Goal: Information Seeking & Learning: Understand process/instructions

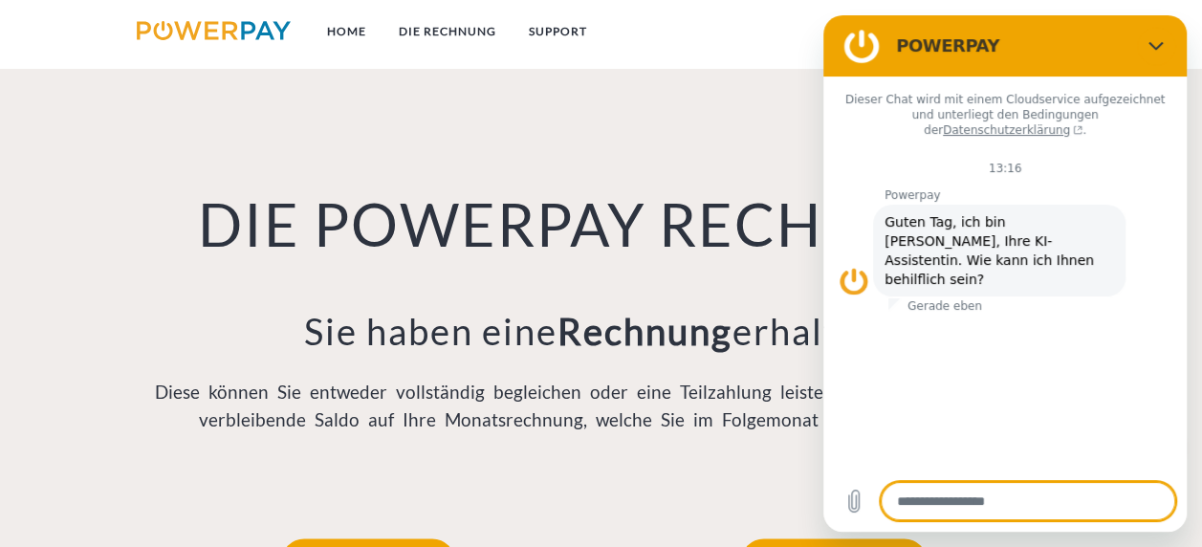
scroll to position [1243, 0]
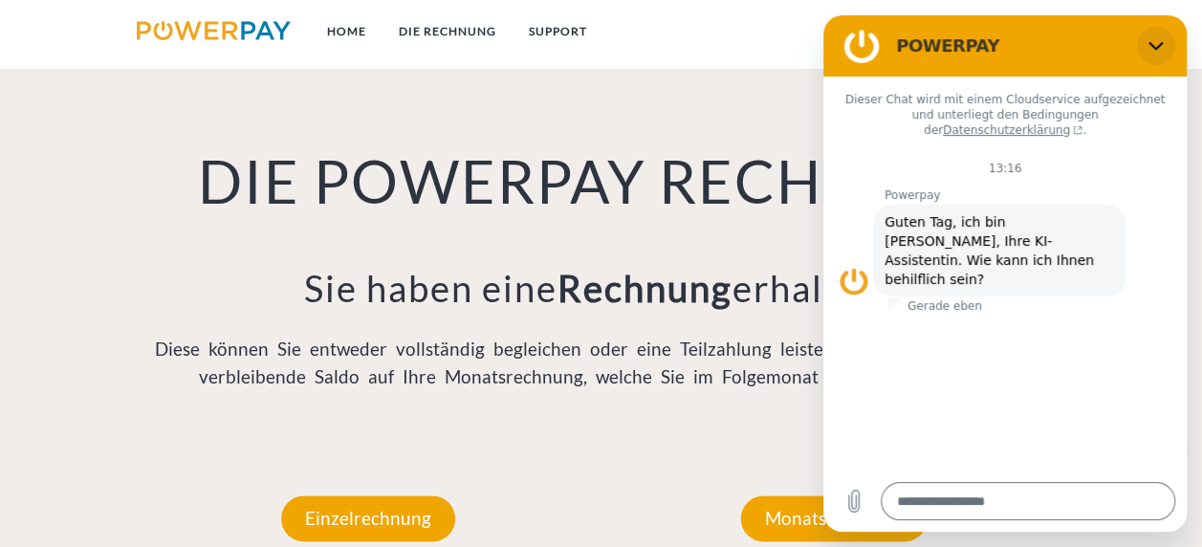
click at [1160, 39] on icon "Schließen" at bounding box center [1155, 45] width 15 height 15
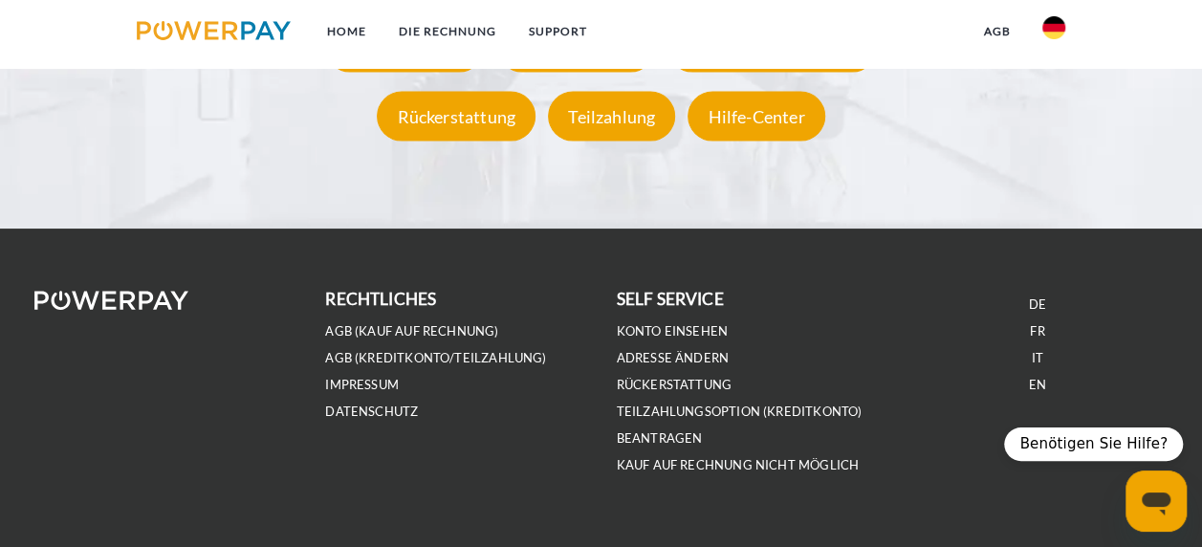
scroll to position [3551, 0]
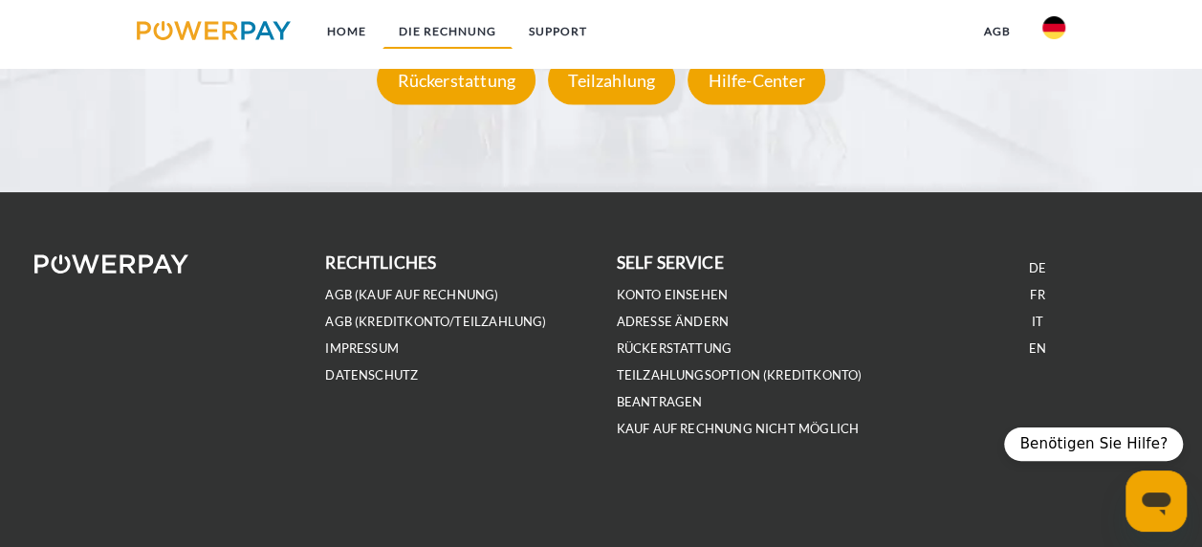
click at [464, 30] on link "DIE RECHNUNG" at bounding box center [447, 31] width 130 height 34
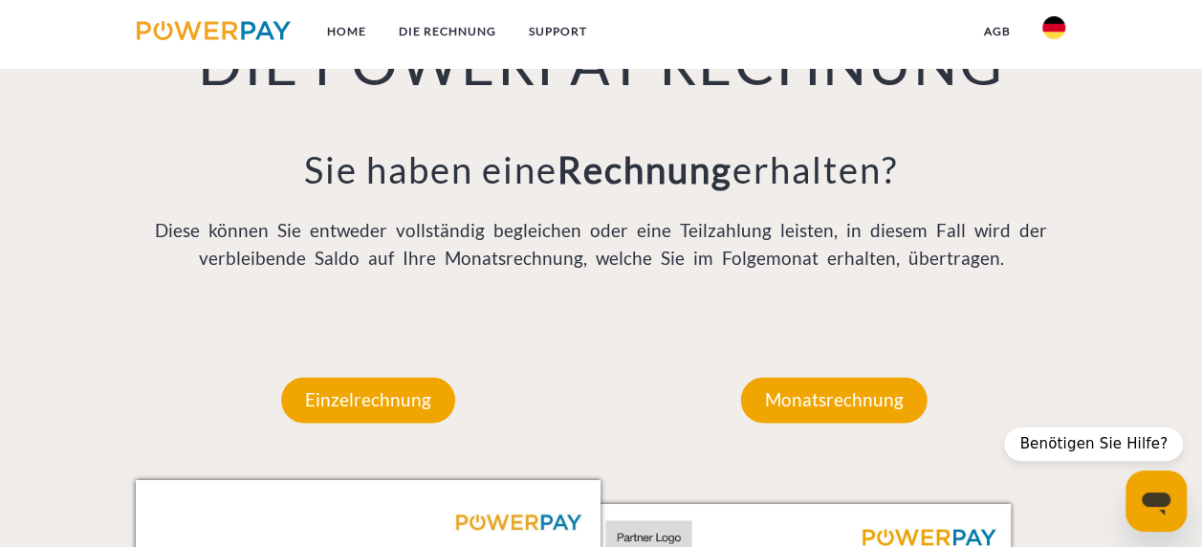
scroll to position [1344, 0]
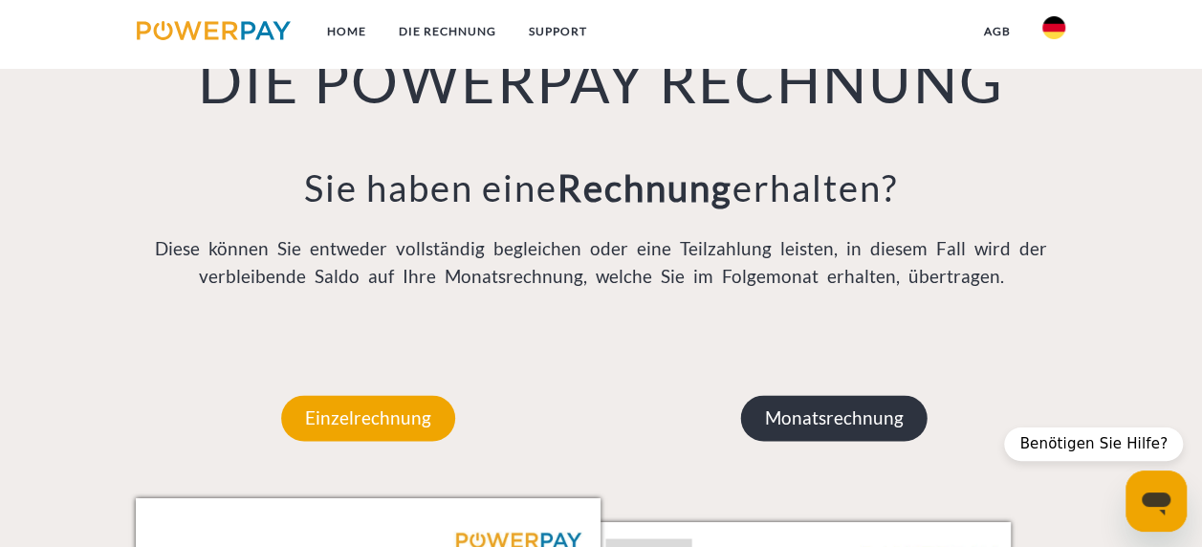
click at [850, 419] on p "Monatsrechnung" at bounding box center [833, 418] width 186 height 46
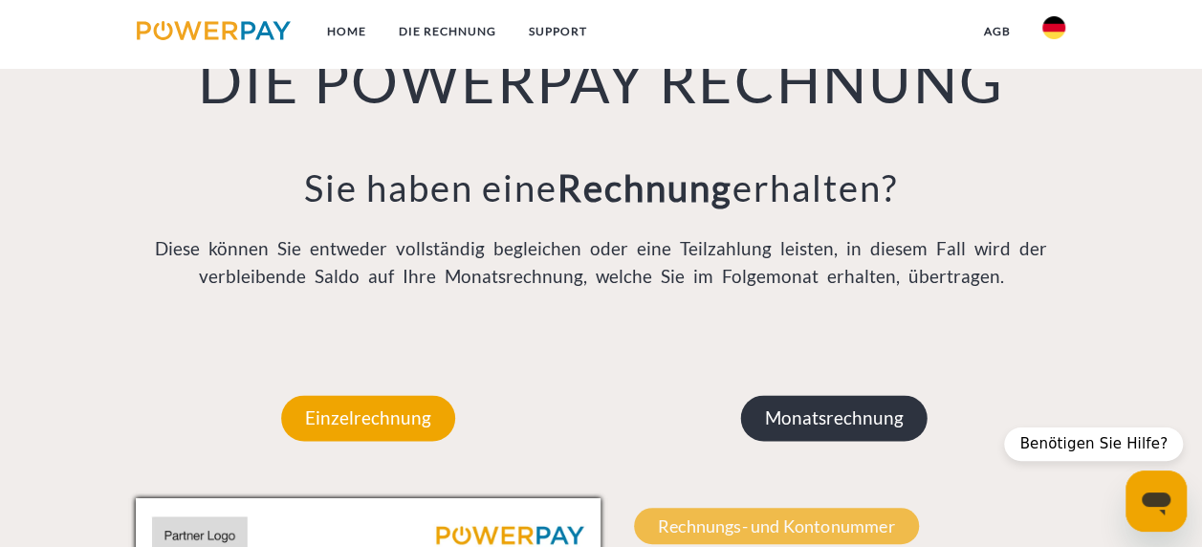
click at [843, 416] on p "Monatsrechnung" at bounding box center [833, 418] width 186 height 46
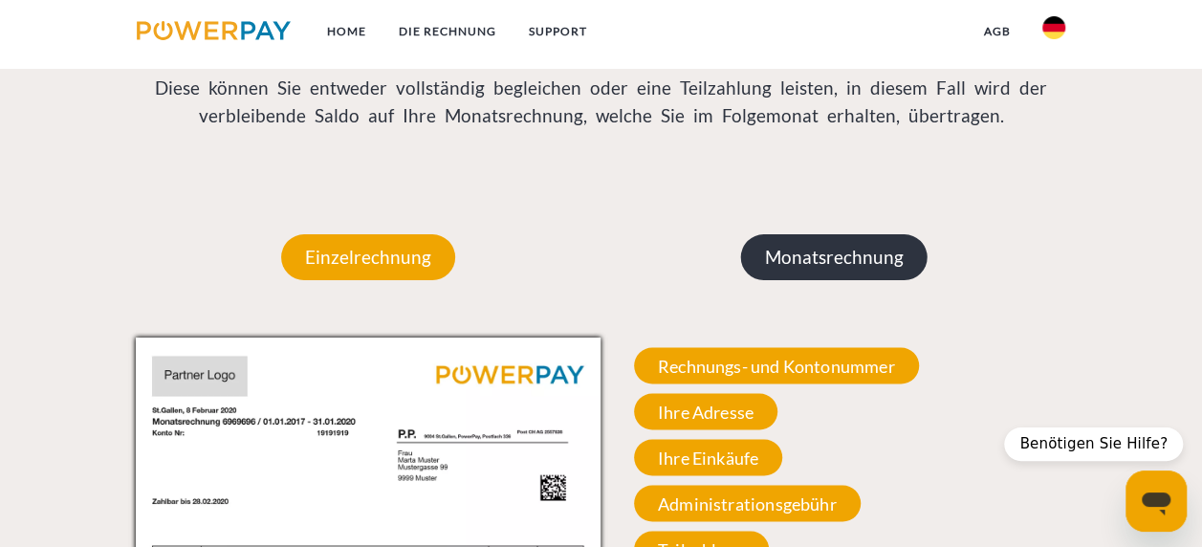
scroll to position [1535, 0]
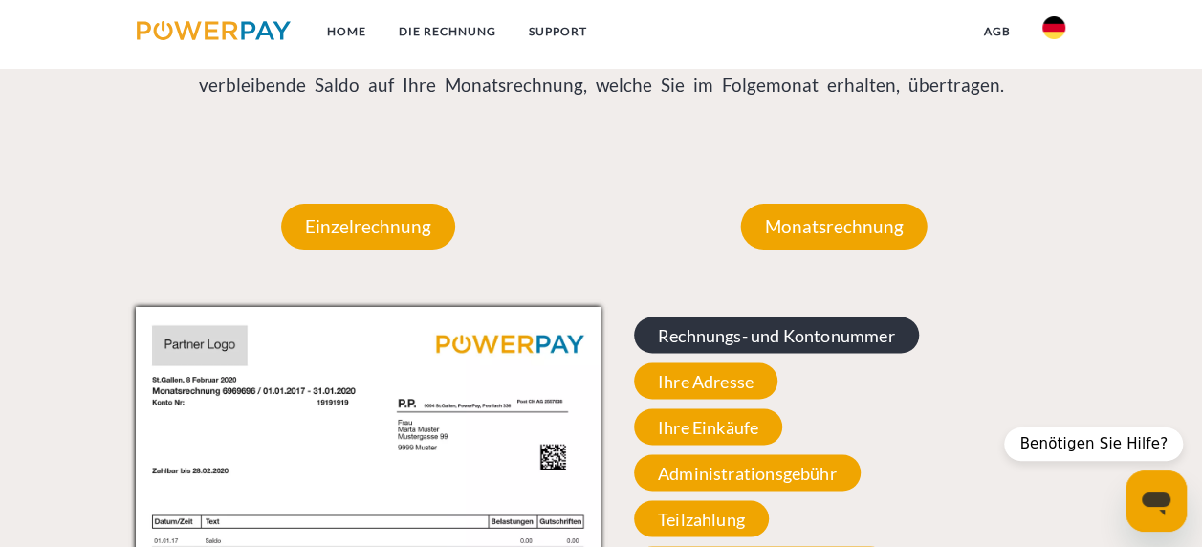
click at [775, 340] on span "Rechnungs- und Kontonummer" at bounding box center [776, 335] width 285 height 36
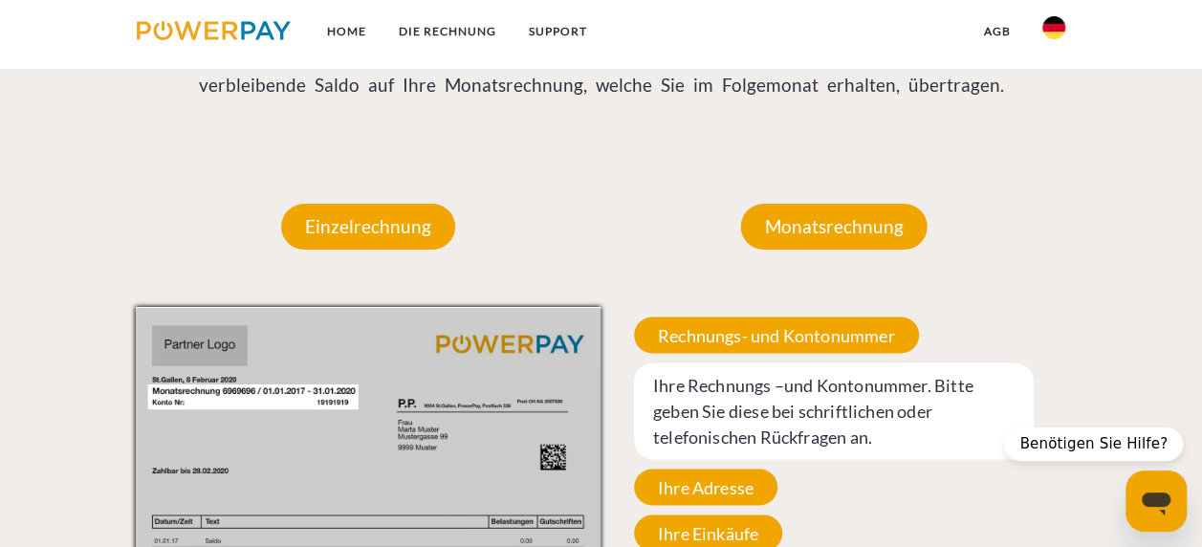
click at [757, 486] on span "Ihre Adresse" at bounding box center [705, 487] width 143 height 36
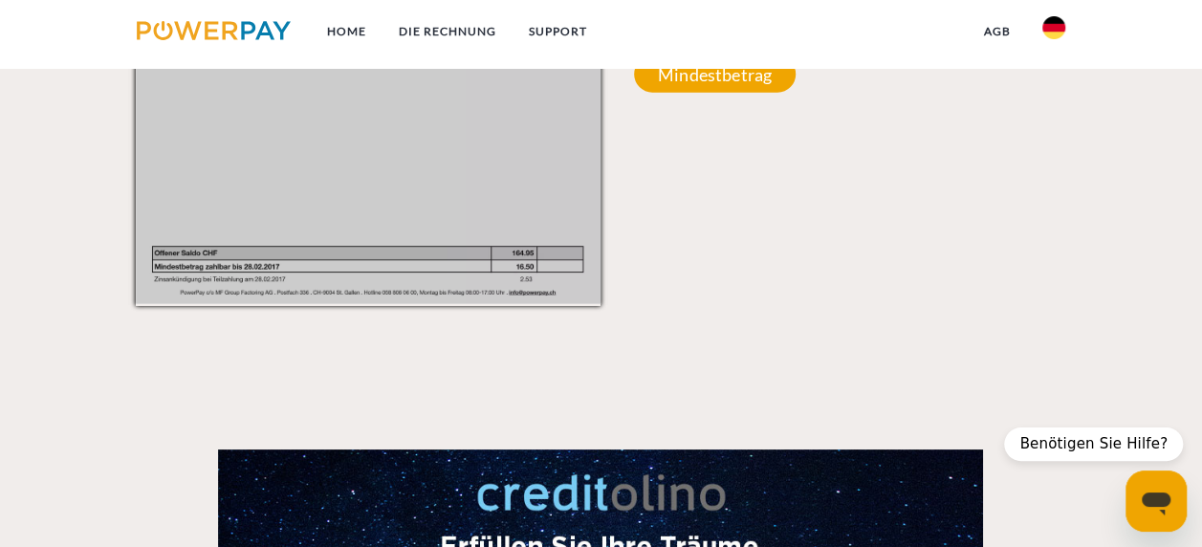
scroll to position [2204, 0]
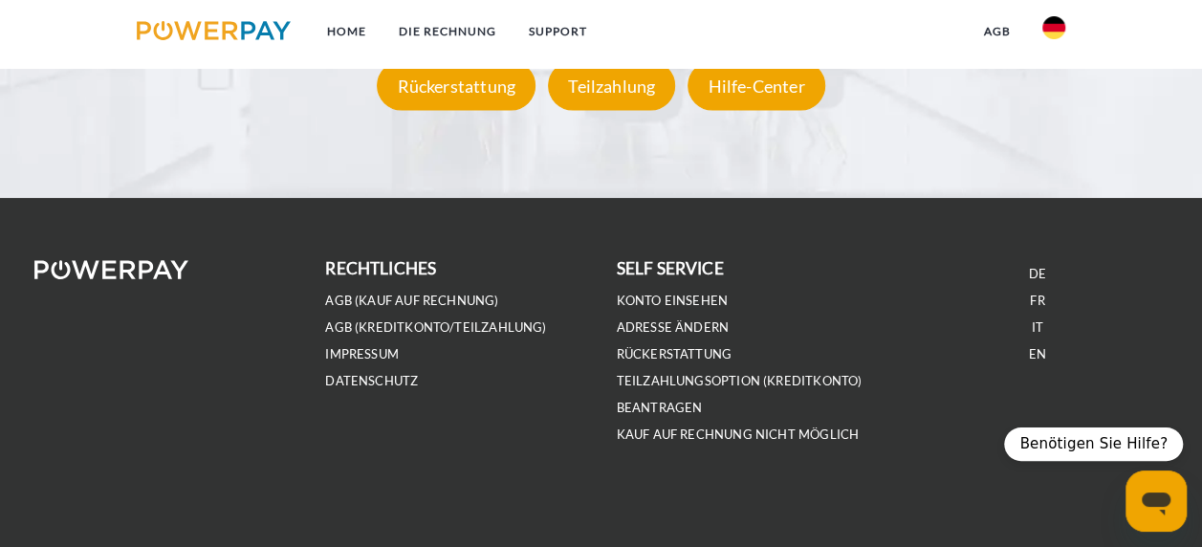
scroll to position [3551, 0]
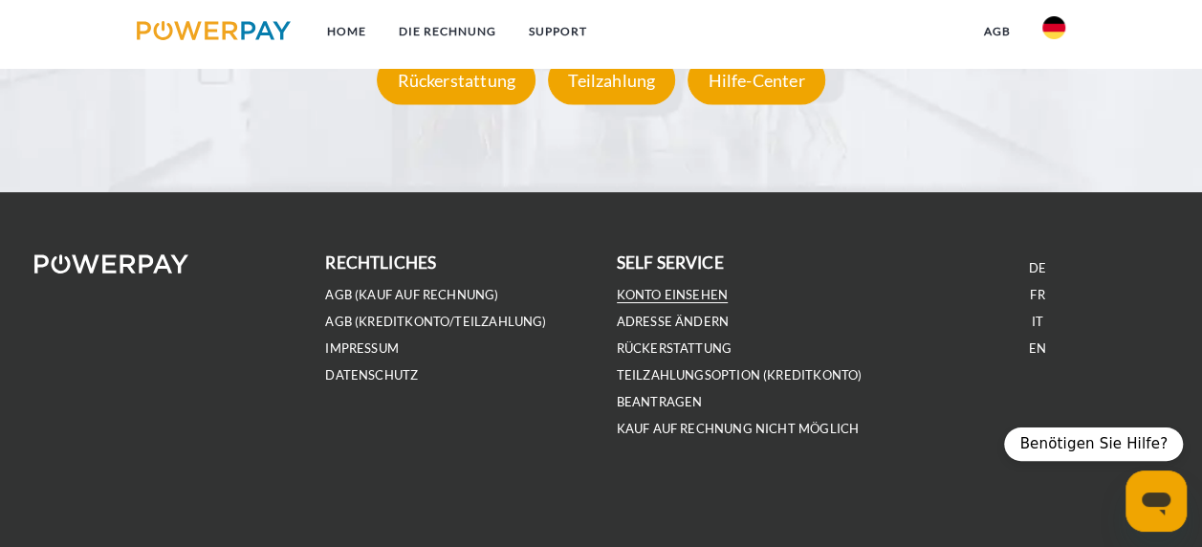
click at [713, 289] on link "Konto einsehen" at bounding box center [673, 295] width 112 height 16
type textarea "*"
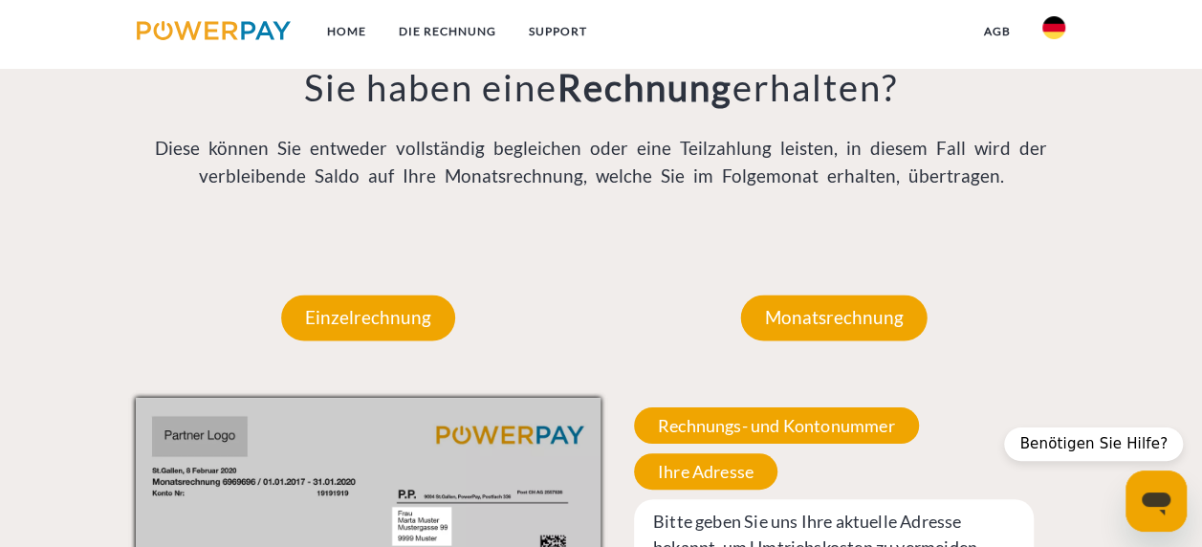
scroll to position [1447, 0]
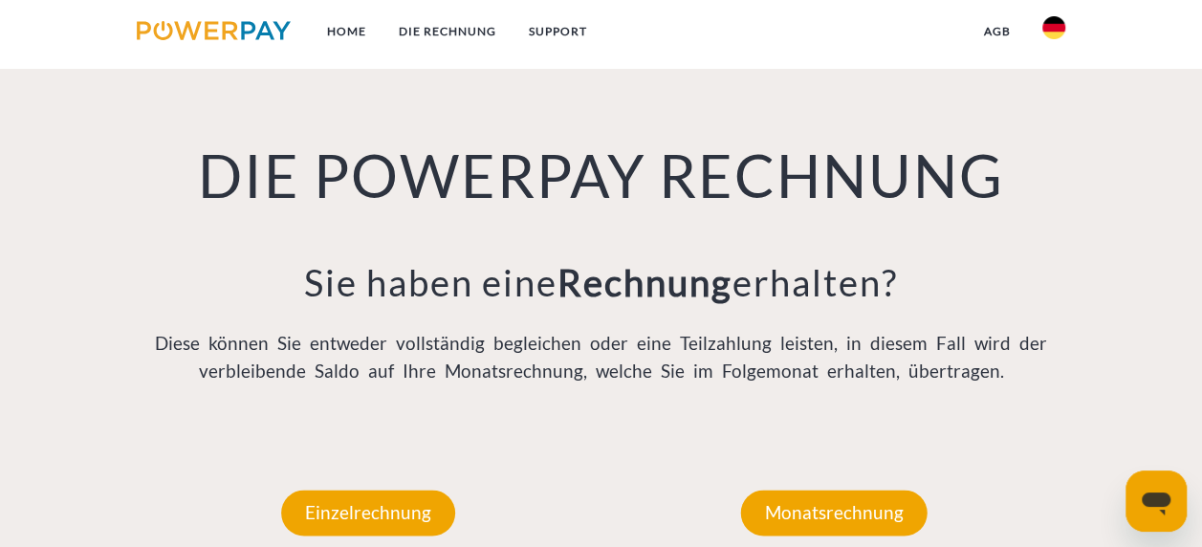
scroll to position [1434, 0]
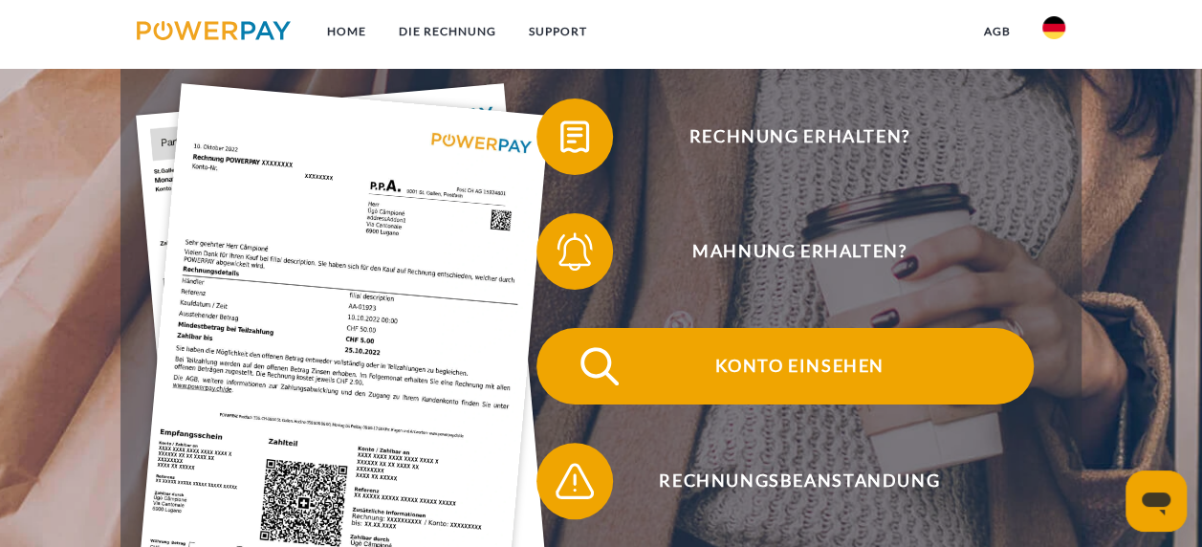
scroll to position [287, 0]
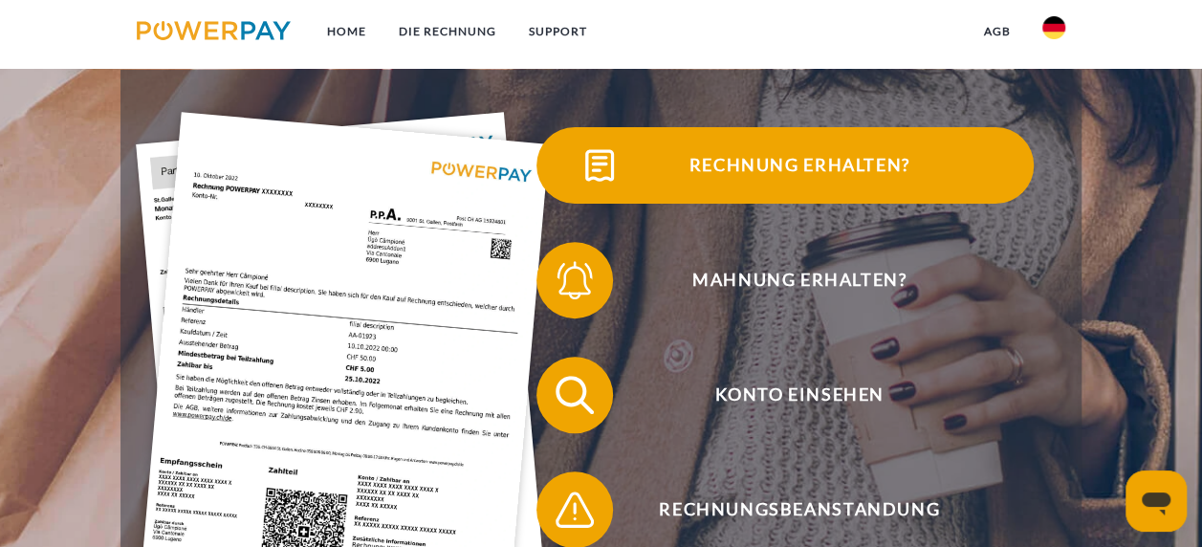
click at [863, 153] on span "Rechnung erhalten?" at bounding box center [799, 165] width 469 height 76
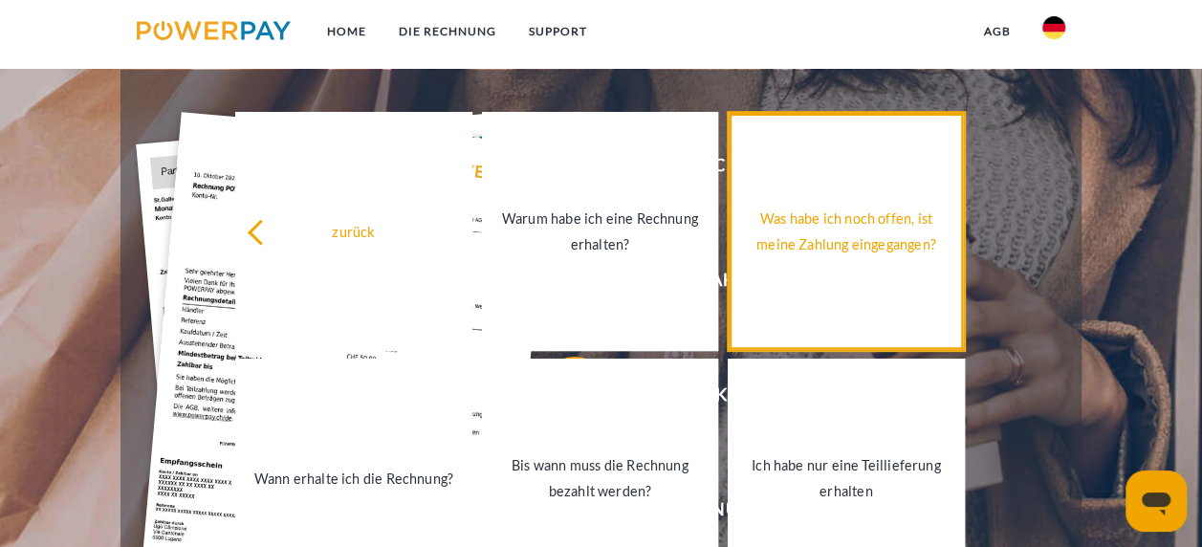
click at [885, 240] on div "Was habe ich noch offen, ist meine Zahlung eingegangen?" at bounding box center [846, 232] width 214 height 52
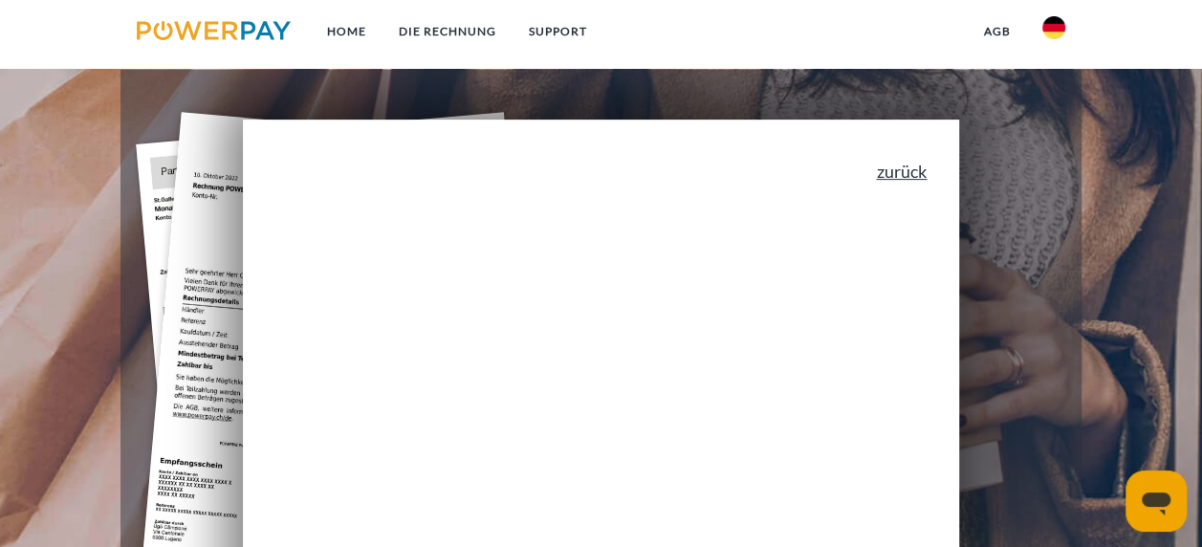
click at [910, 179] on link "zurück" at bounding box center [901, 171] width 51 height 17
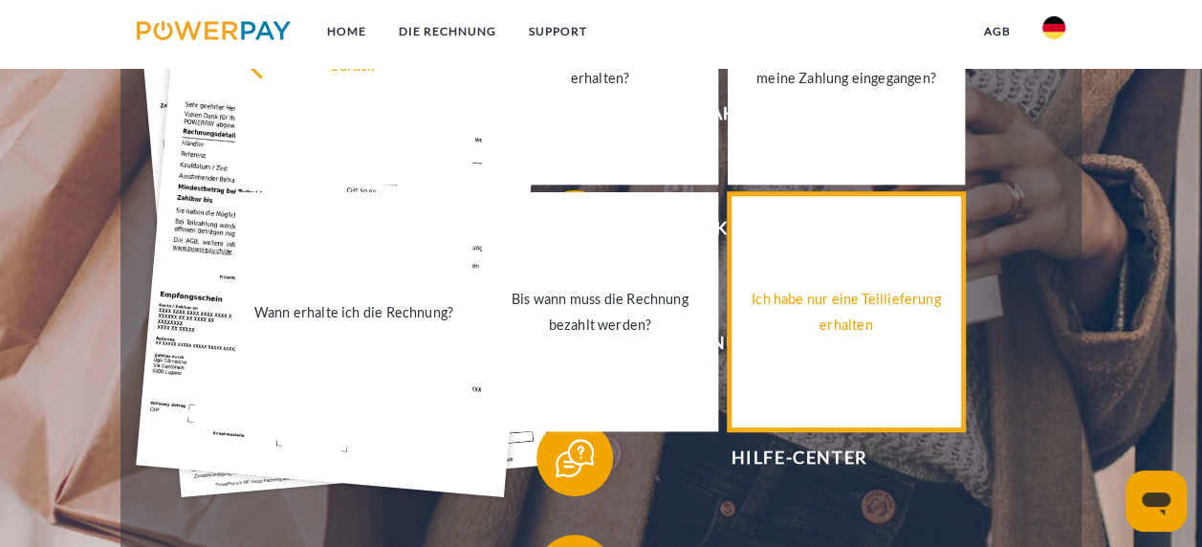
scroll to position [382, 0]
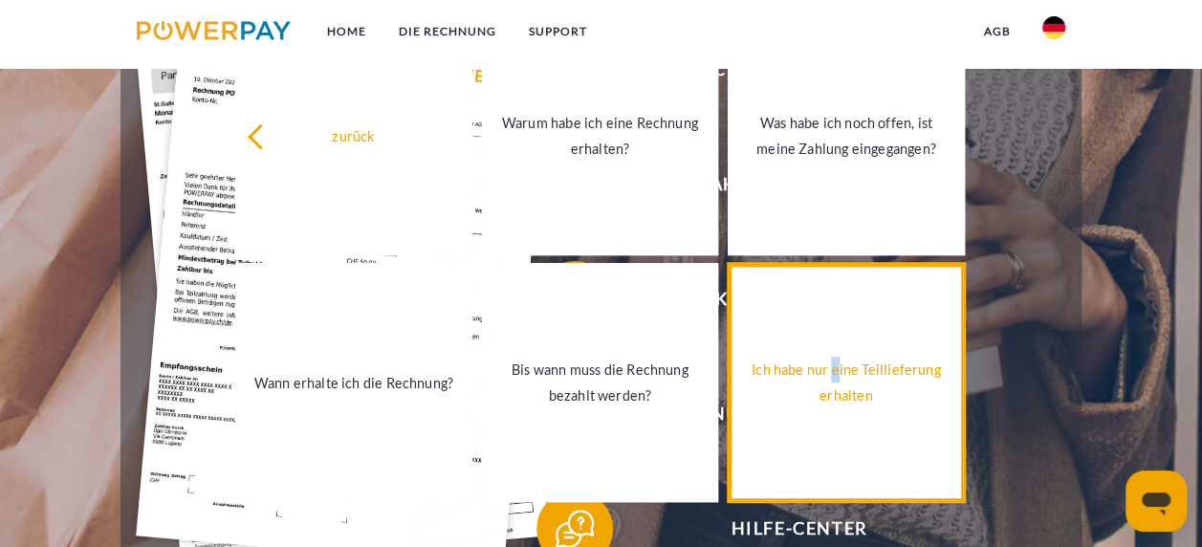
click at [845, 367] on div "Ich habe nur eine Teillieferung erhalten" at bounding box center [846, 383] width 214 height 52
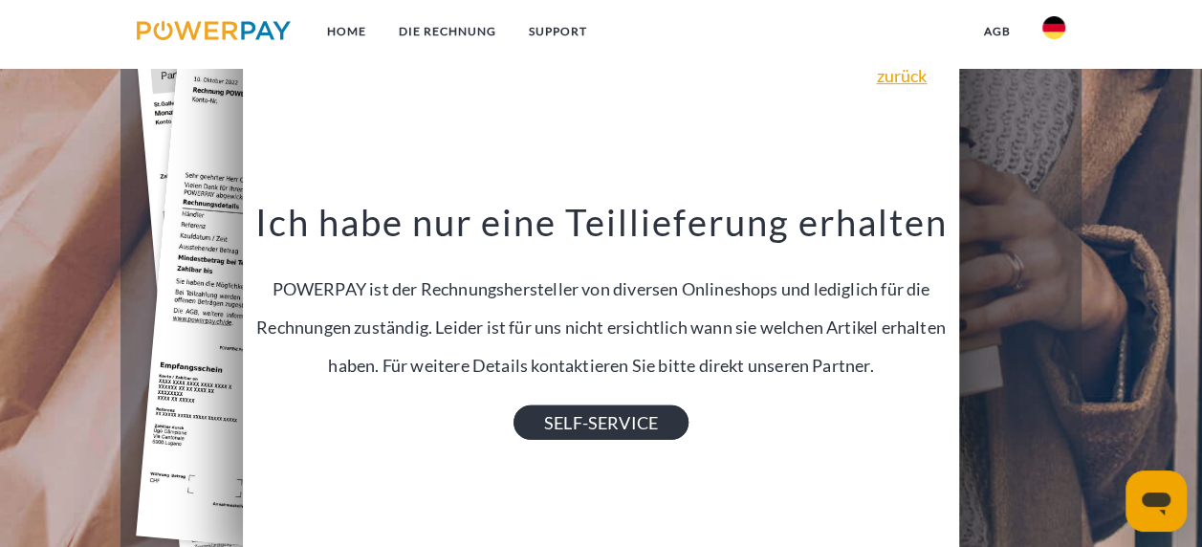
click at [653, 423] on link "SELF-SERVICE" at bounding box center [601, 421] width 175 height 34
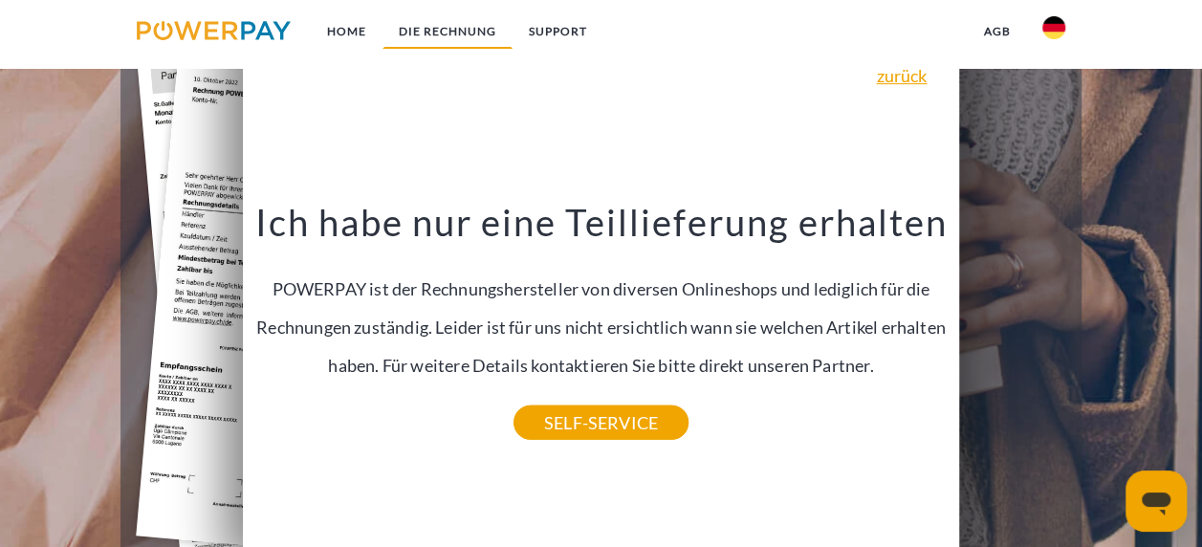
click at [437, 27] on link "DIE RECHNUNG" at bounding box center [447, 31] width 130 height 34
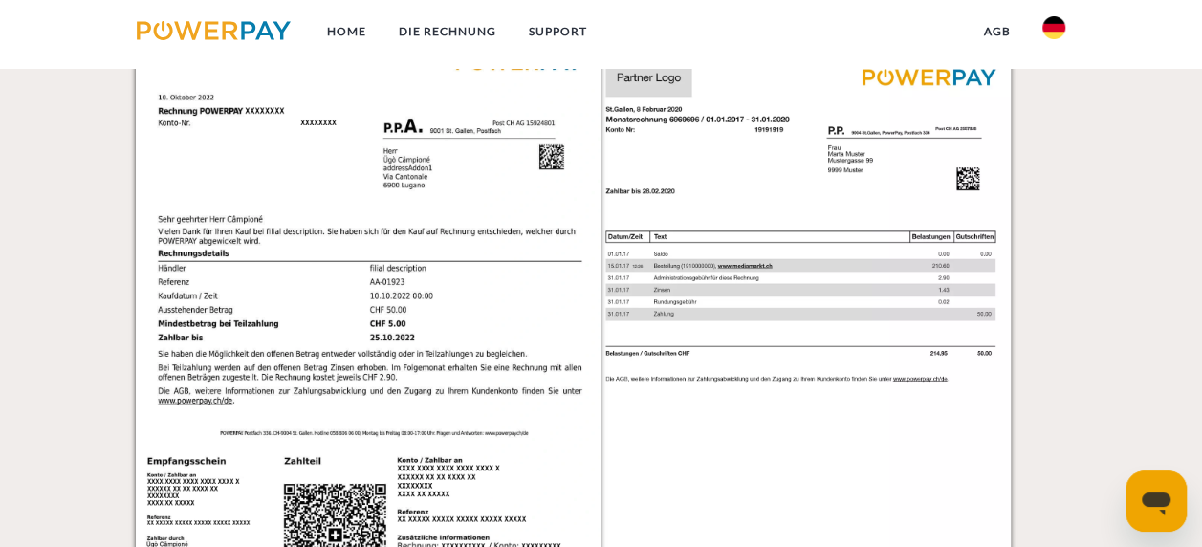
scroll to position [1535, 0]
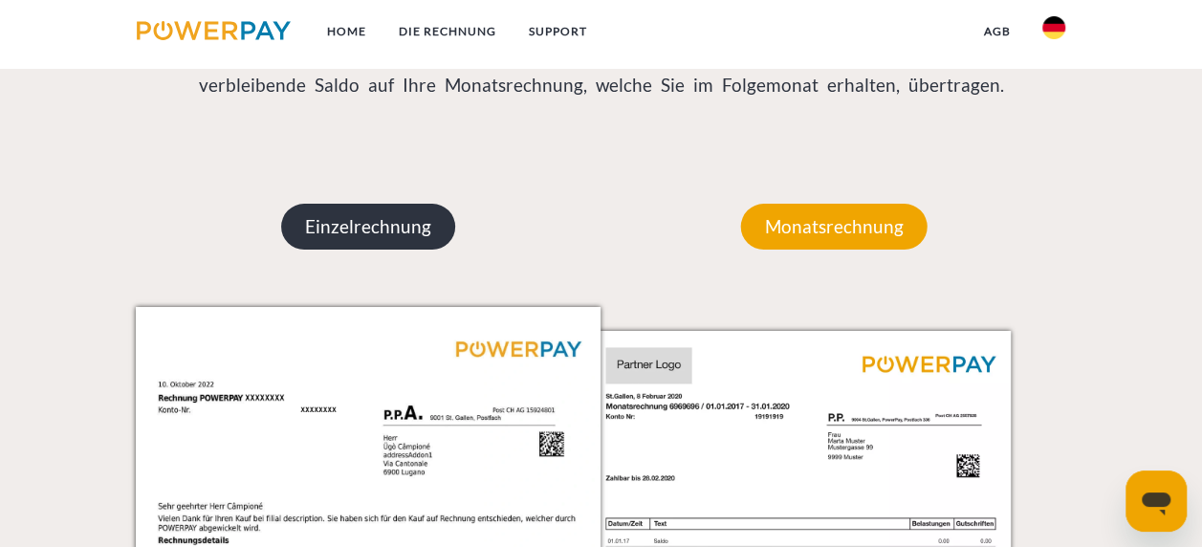
click at [375, 233] on p "Einzelrechnung" at bounding box center [368, 227] width 174 height 46
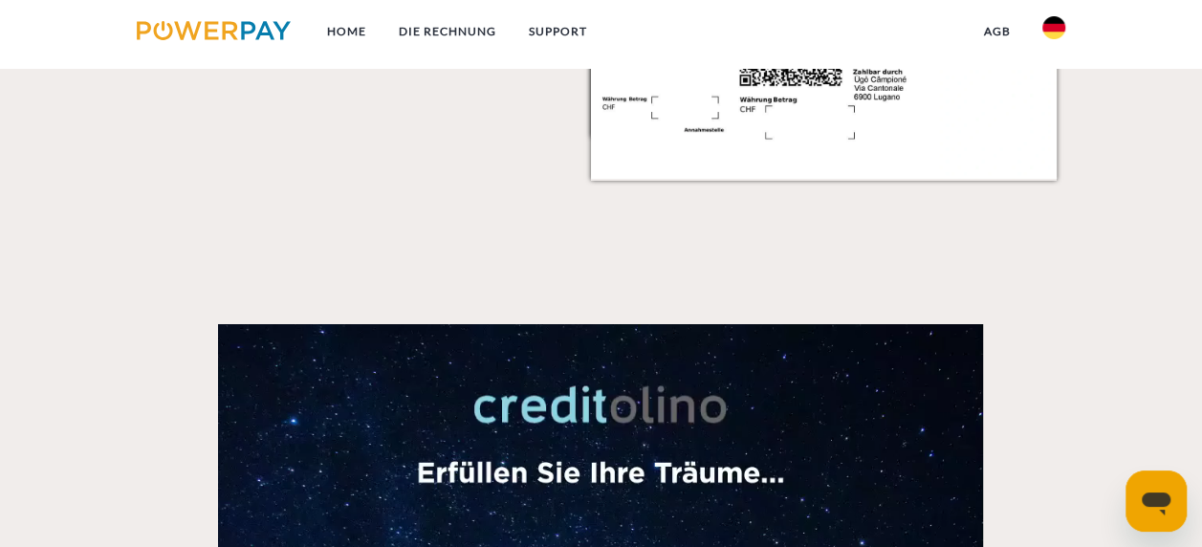
scroll to position [2969, 0]
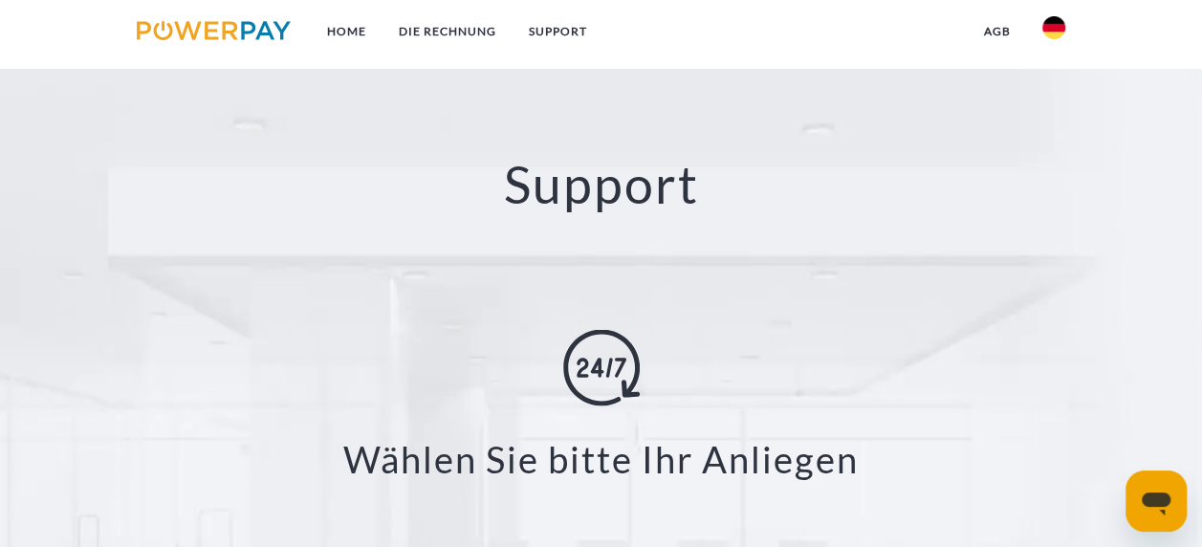
click at [629, 367] on img at bounding box center [601, 368] width 76 height 76
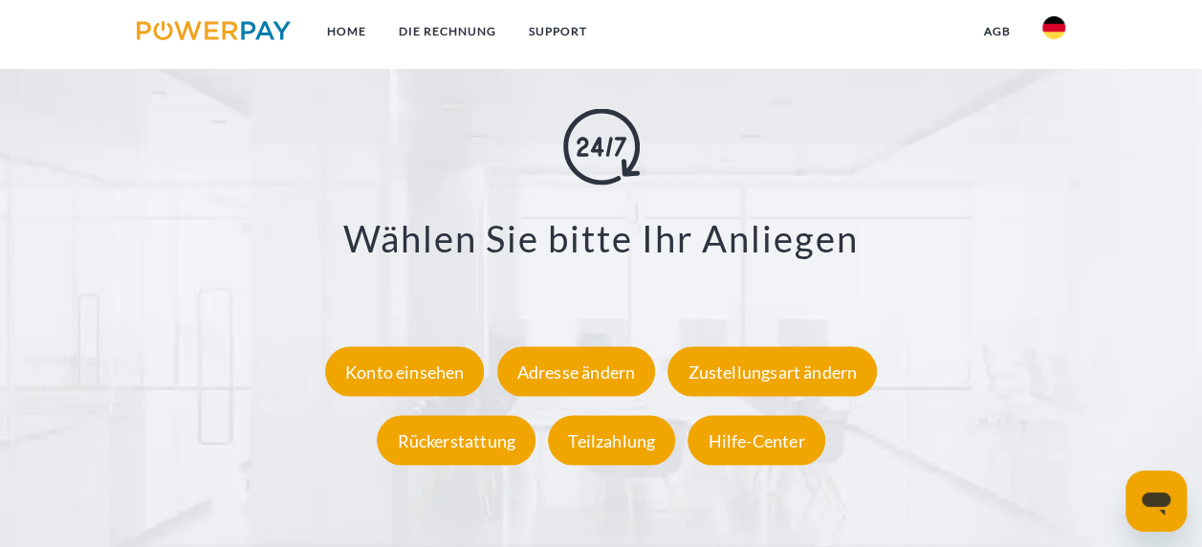
scroll to position [3160, 0]
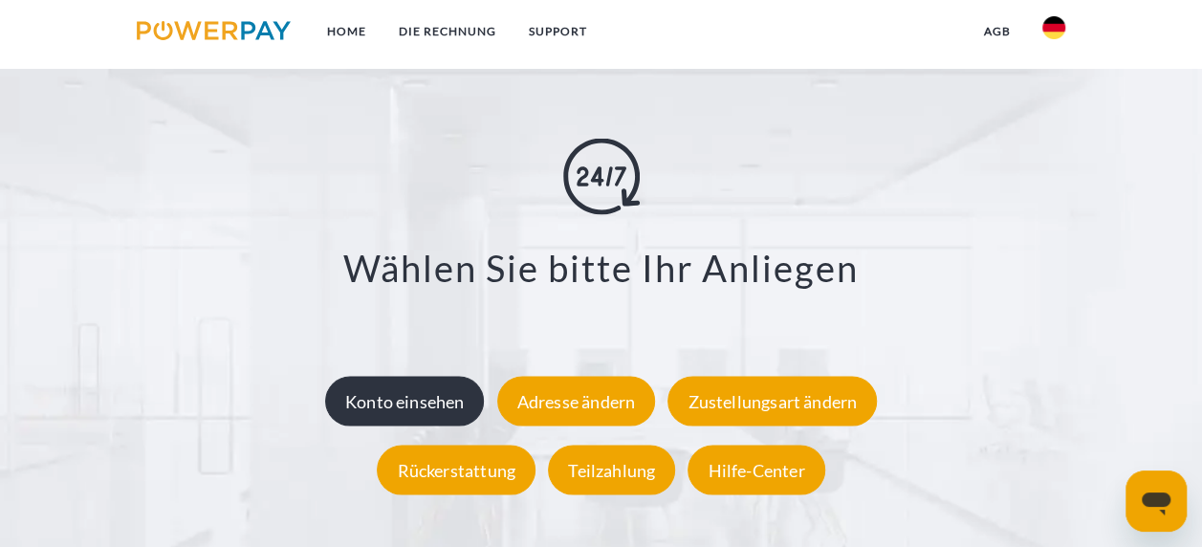
click at [418, 402] on div "Konto einsehen" at bounding box center [405, 401] width 160 height 50
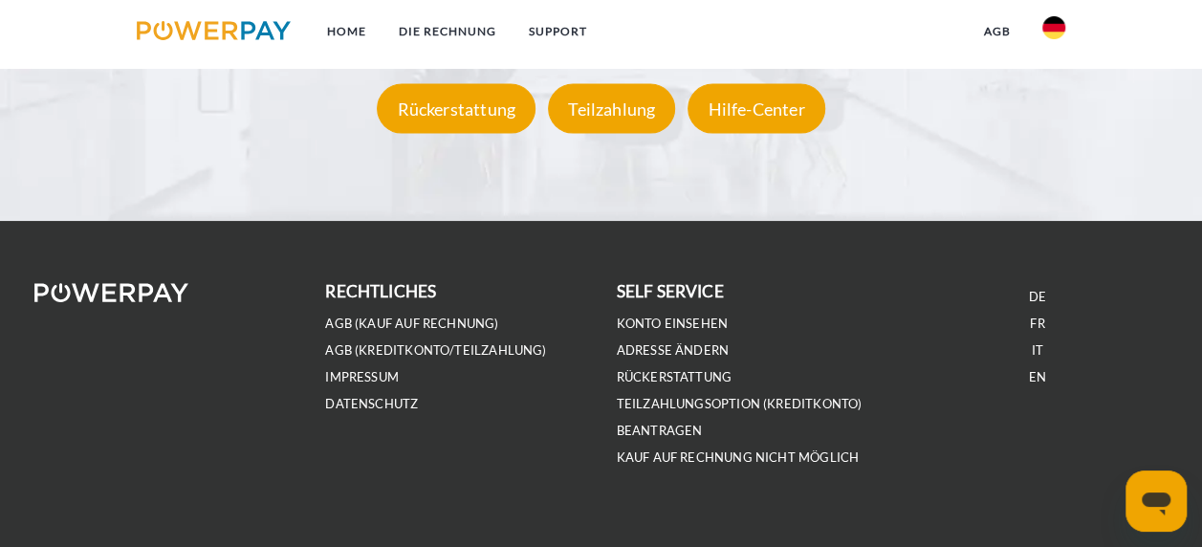
scroll to position [3551, 0]
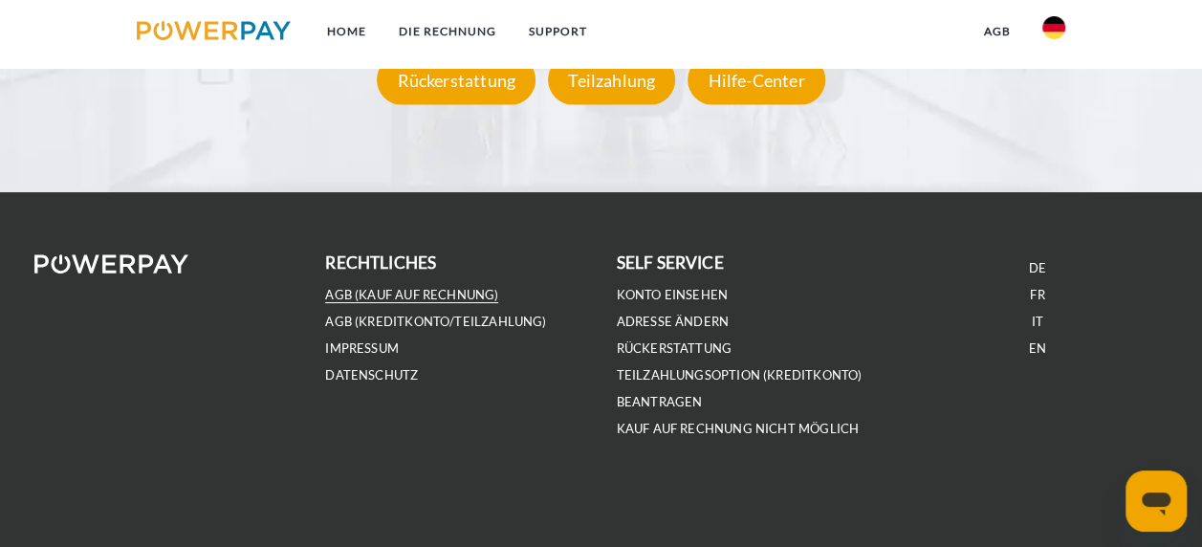
click at [421, 298] on link "AGB (Kauf auf Rechnung)" at bounding box center [411, 295] width 173 height 16
